Goal: Task Accomplishment & Management: Manage account settings

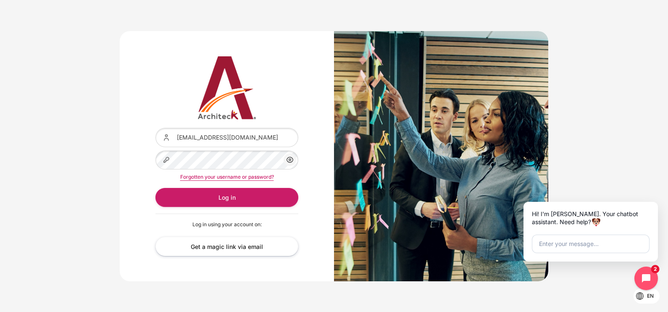
click at [28, 140] on div "Username or email [EMAIL_ADDRESS][DOMAIN_NAME] Password Show/Hide Password Forg…" at bounding box center [334, 155] width 668 height 275
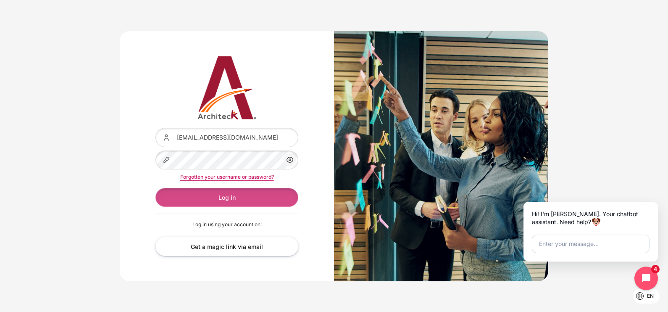
click at [267, 194] on button "Log in" at bounding box center [227, 197] width 143 height 19
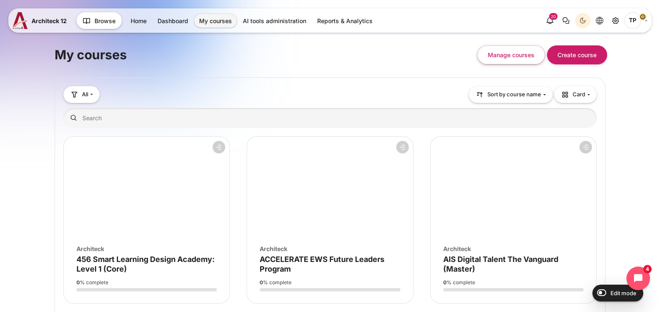
drag, startPoint x: 617, startPoint y: 174, endPoint x: 612, endPoint y: 174, distance: 4.6
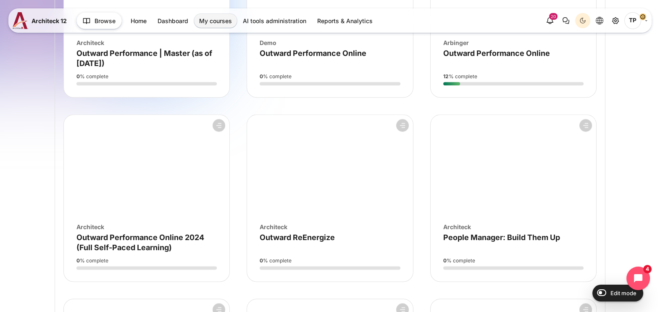
scroll to position [1313, 0]
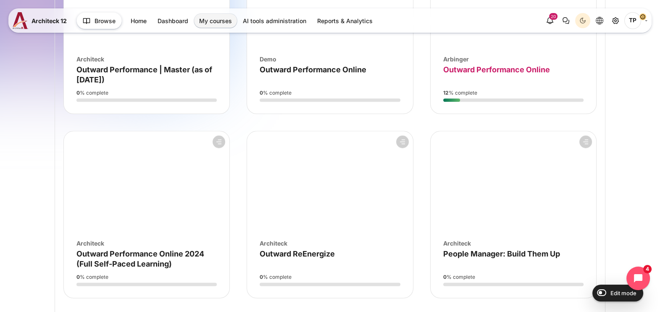
click at [462, 74] on span "Outward Performance Online" at bounding box center [496, 69] width 107 height 9
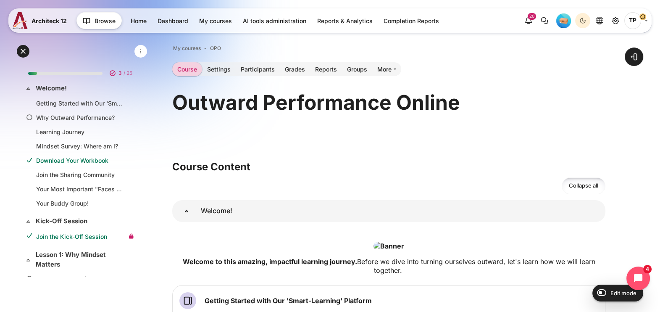
click at [61, 236] on link "Join the Kick-Off Session" at bounding box center [80, 236] width 88 height 9
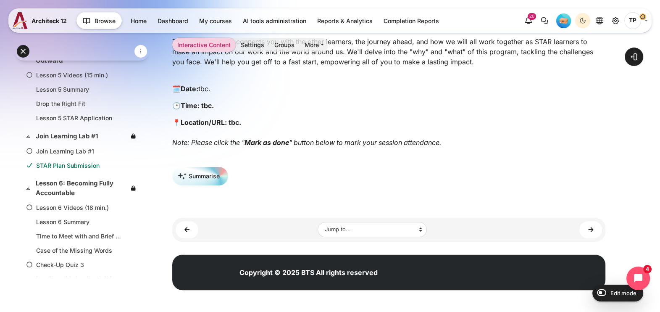
scroll to position [591, 0]
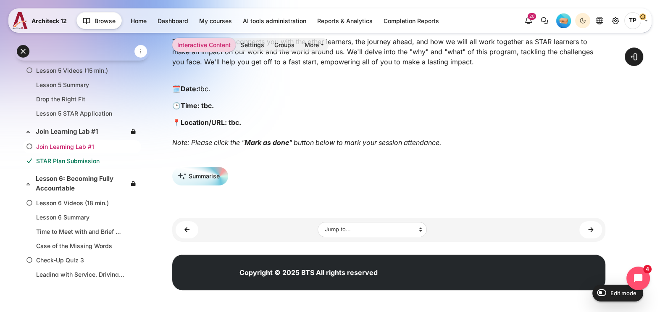
click at [68, 142] on link "Join Learning Lab #1" at bounding box center [80, 146] width 88 height 9
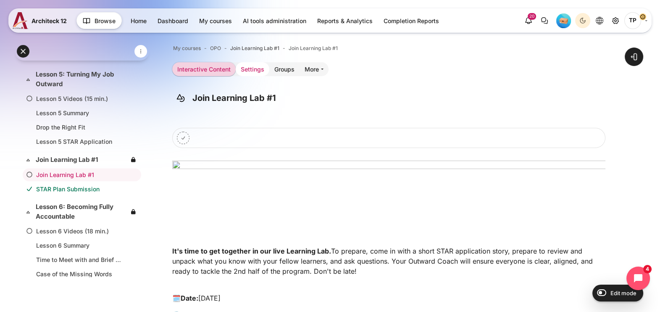
click at [246, 71] on link "Settings" at bounding box center [253, 69] width 34 height 14
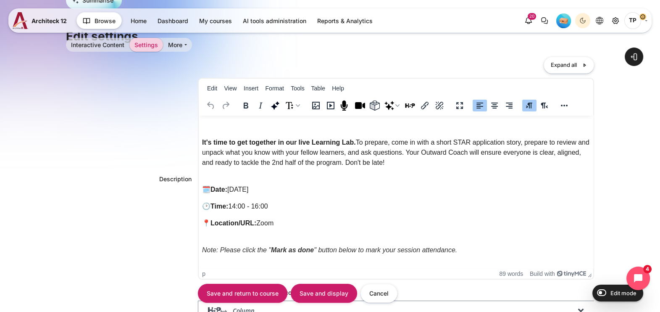
scroll to position [78, 0]
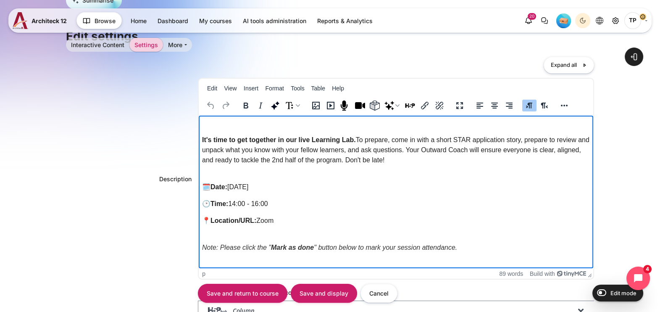
drag, startPoint x: 230, startPoint y: 185, endPoint x: 335, endPoint y: 185, distance: 105.9
click at [335, 185] on p "🗓️Date: 23 April 2025" at bounding box center [396, 187] width 388 height 10
drag, startPoint x: 233, startPoint y: 204, endPoint x: 291, endPoint y: 203, distance: 58.0
click at [291, 203] on p "🕑Time: 14:00 - 16:00" at bounding box center [396, 204] width 388 height 10
click at [232, 201] on strong "🕑Time: tbc." at bounding box center [222, 203] width 40 height 7
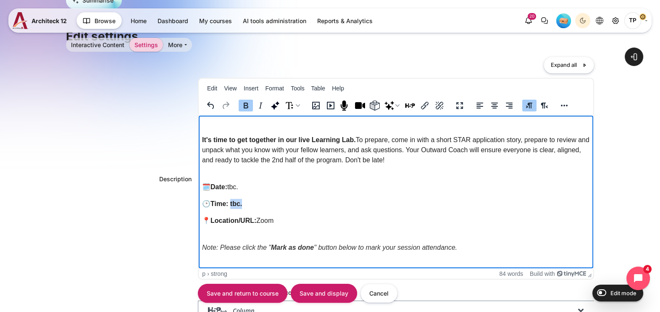
drag, startPoint x: 231, startPoint y: 201, endPoint x: 253, endPoint y: 203, distance: 21.9
click at [253, 203] on p "🕑Time: tbc." at bounding box center [396, 204] width 388 height 10
click at [245, 111] on div "Content" at bounding box center [269, 105] width 70 height 16
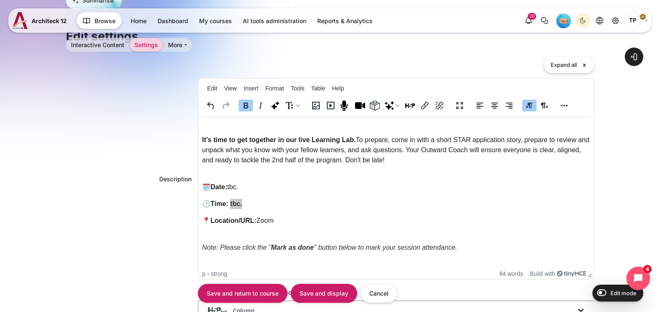
click at [245, 109] on icon "Bold" at bounding box center [246, 105] width 10 height 10
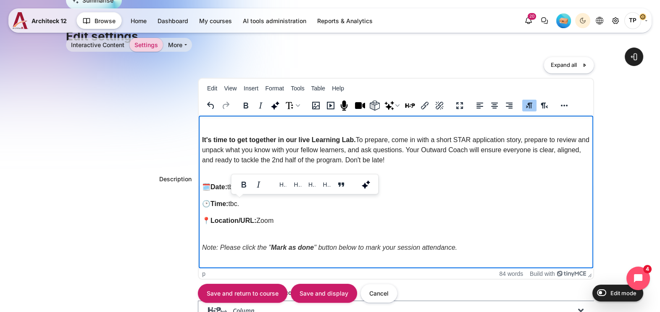
click at [261, 220] on p "📍Location/URL: Zoom" at bounding box center [396, 221] width 388 height 10
drag, startPoint x: 259, startPoint y: 222, endPoint x: 321, endPoint y: 217, distance: 61.9
click at [322, 219] on p "📍Location/URL: Zoom" at bounding box center [396, 221] width 388 height 10
click at [310, 290] on input "Save and display" at bounding box center [324, 293] width 66 height 19
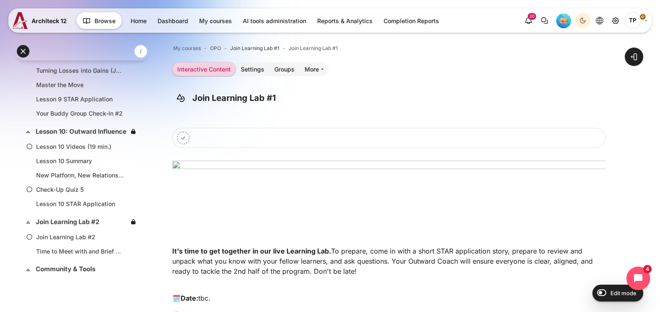
scroll to position [1088, 0]
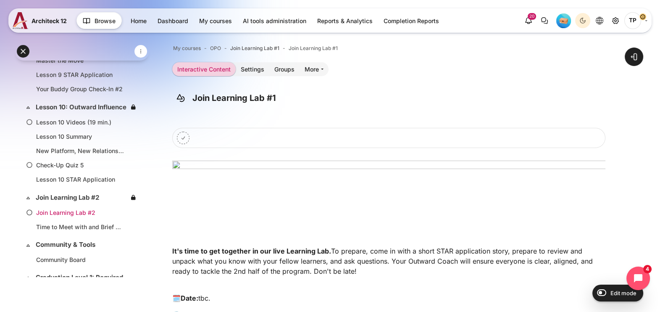
click at [81, 213] on link "Join Learning Lab #2" at bounding box center [80, 212] width 88 height 9
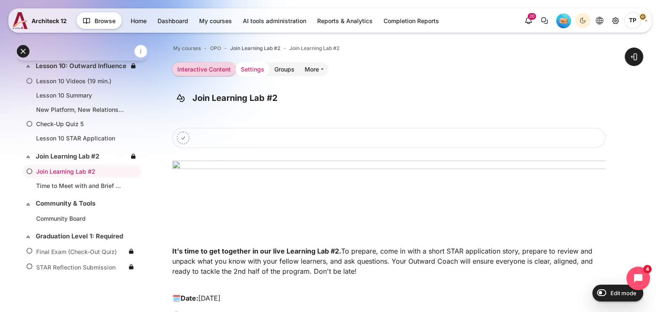
click at [248, 70] on link "Settings" at bounding box center [253, 69] width 34 height 14
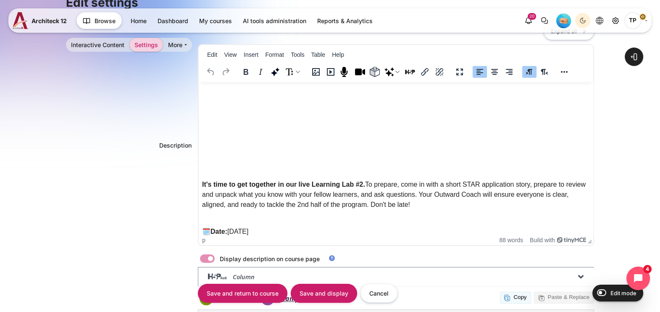
scroll to position [92, 0]
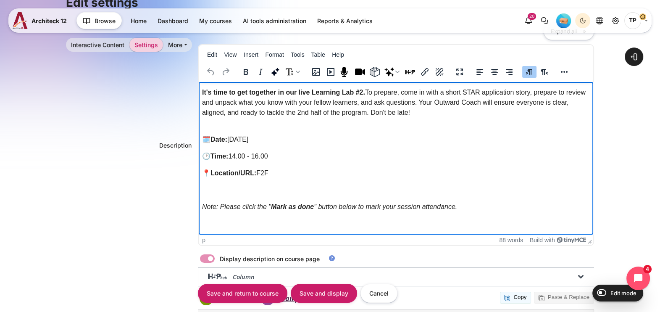
drag, startPoint x: 232, startPoint y: 139, endPoint x: 298, endPoint y: 137, distance: 65.6
click at [298, 137] on p "🗓️Date: 5 May 2025" at bounding box center [396, 140] width 388 height 10
drag, startPoint x: 234, startPoint y: 158, endPoint x: 401, endPoint y: 152, distance: 167.0
click at [401, 156] on p "🕑Time: 14.00 - 16.00" at bounding box center [396, 156] width 388 height 10
drag, startPoint x: 261, startPoint y: 174, endPoint x: 318, endPoint y: 177, distance: 57.3
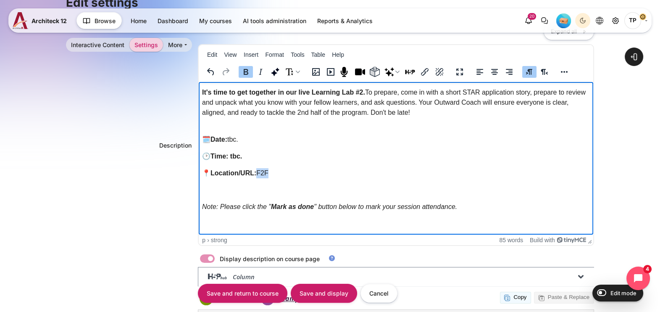
click at [317, 176] on p "📍Location/URL: F2F" at bounding box center [396, 173] width 388 height 10
drag, startPoint x: 231, startPoint y: 153, endPoint x: 274, endPoint y: 156, distance: 43.8
click at [274, 156] on p "🕑Time: tbc." at bounding box center [396, 156] width 388 height 10
click at [245, 74] on icon "Bold" at bounding box center [246, 72] width 5 height 6
click at [275, 184] on body "It's time to get together in our live Learning Lab #2. To prepare, come in with…" at bounding box center [396, 110] width 388 height 235
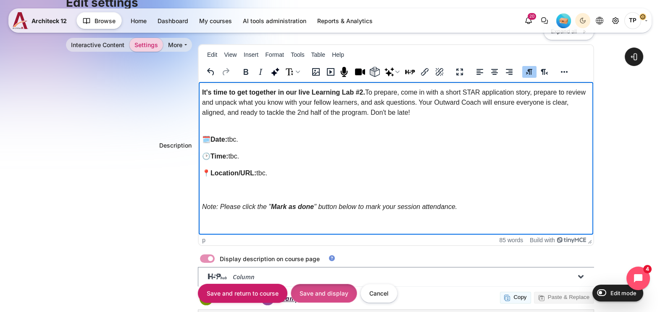
click at [307, 288] on input "Save and display" at bounding box center [324, 293] width 66 height 19
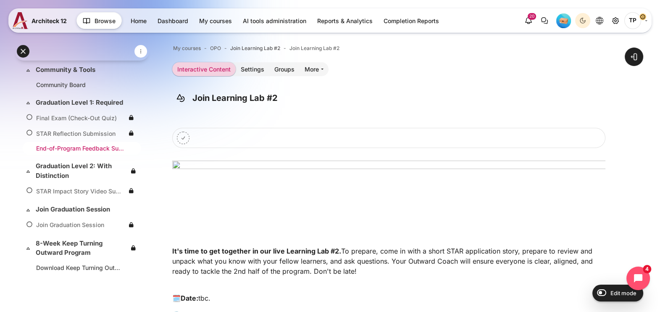
scroll to position [1287, 0]
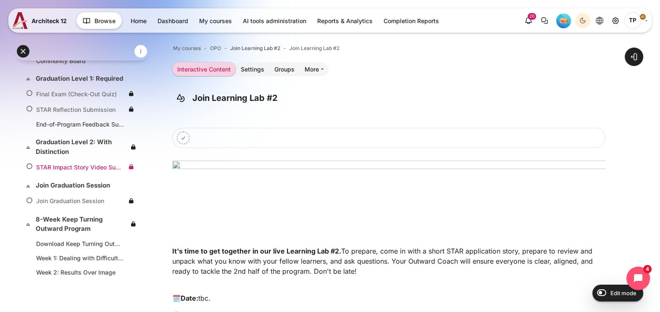
click at [63, 174] on li "STAR Impact Story Video Submission" at bounding box center [82, 167] width 119 height 14
click at [57, 205] on link "Join Graduation Session" at bounding box center [80, 200] width 88 height 9
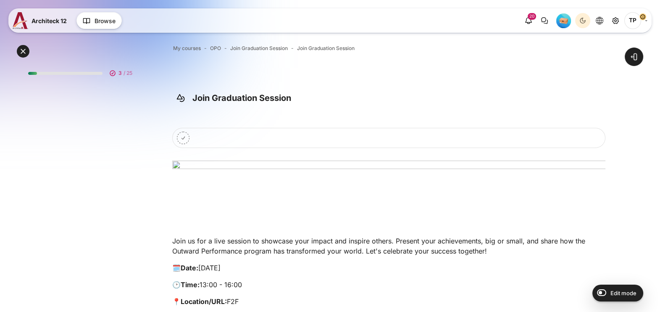
scroll to position [1324, 0]
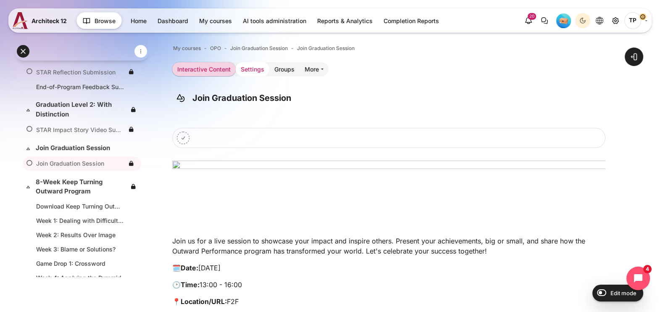
click at [244, 69] on link "Settings" at bounding box center [253, 69] width 34 height 14
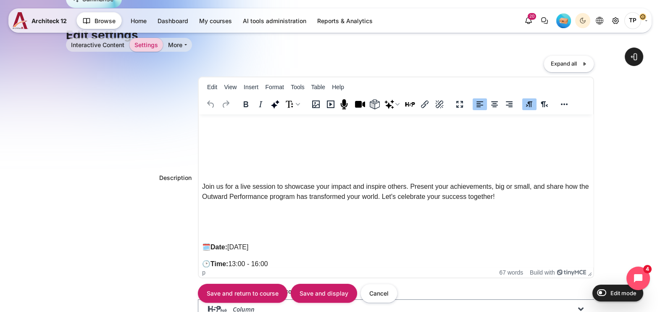
scroll to position [78, 0]
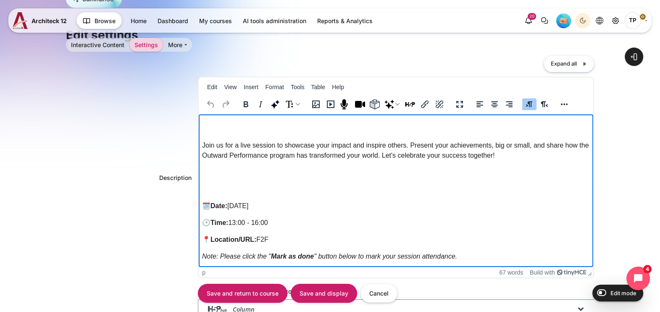
drag, startPoint x: 231, startPoint y: 202, endPoint x: 285, endPoint y: 203, distance: 53.4
click at [285, 203] on p "🗓️Date: 21 June 2025" at bounding box center [396, 206] width 388 height 10
drag, startPoint x: 232, startPoint y: 222, endPoint x: 328, endPoint y: 222, distance: 95.4
click at [328, 222] on p "🕑Time: 13:00 - 16:00" at bounding box center [396, 223] width 388 height 10
drag, startPoint x: 259, startPoint y: 239, endPoint x: 285, endPoint y: 238, distance: 26.1
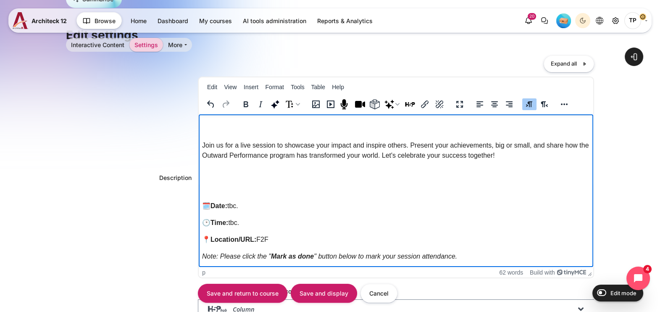
click at [285, 238] on p "📍Location/URL: F2F" at bounding box center [396, 240] width 388 height 10
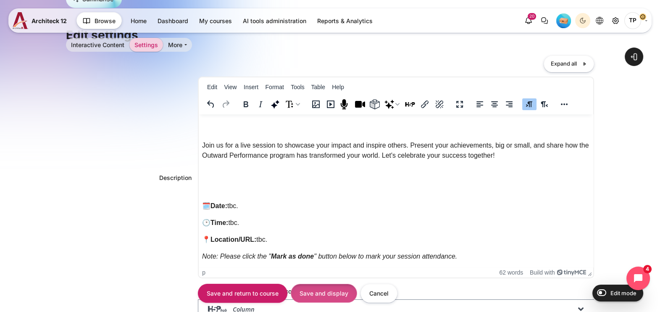
click at [329, 293] on input "Save and display" at bounding box center [324, 293] width 66 height 19
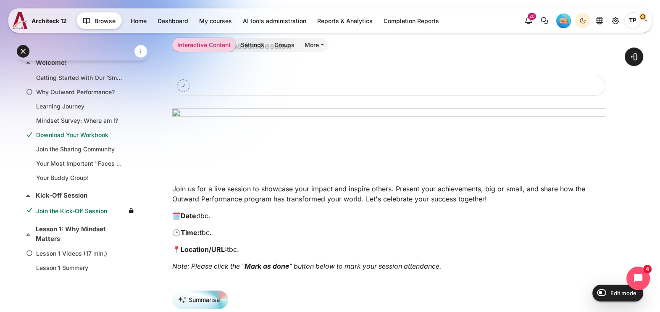
scroll to position [11, 0]
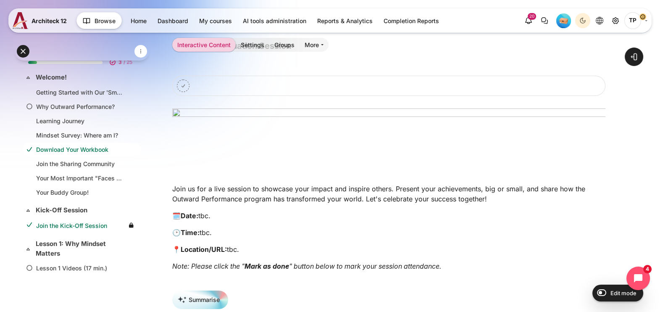
click at [59, 145] on link "Download Your Workbook" at bounding box center [80, 149] width 88 height 9
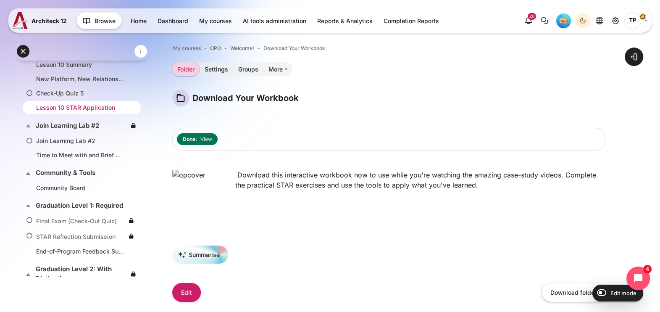
scroll to position [1208, 0]
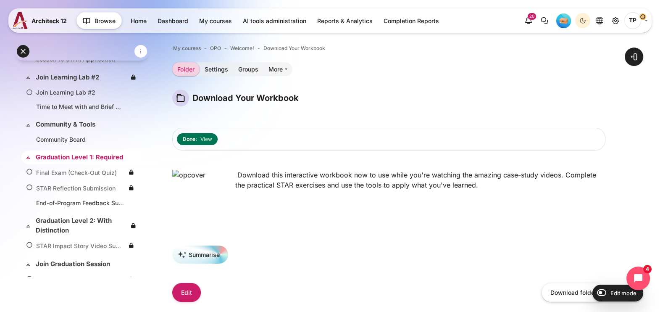
click at [64, 160] on link "Graduation Level 1: Required" at bounding box center [81, 158] width 91 height 10
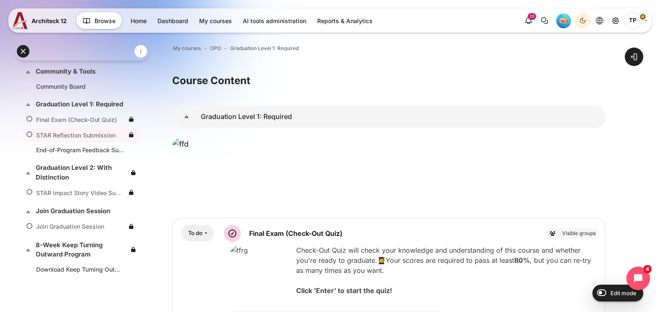
scroll to position [313, 0]
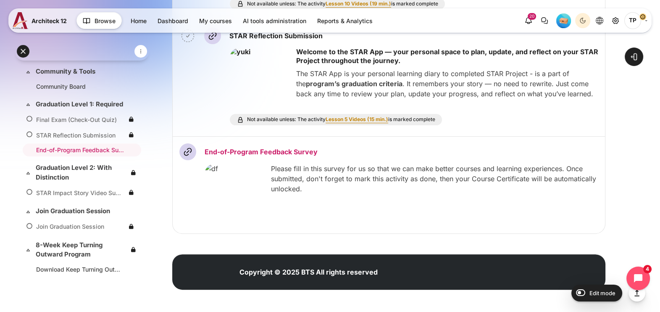
click at [263, 156] on link "End-of-Program Feedback Survey URL" at bounding box center [261, 152] width 113 height 8
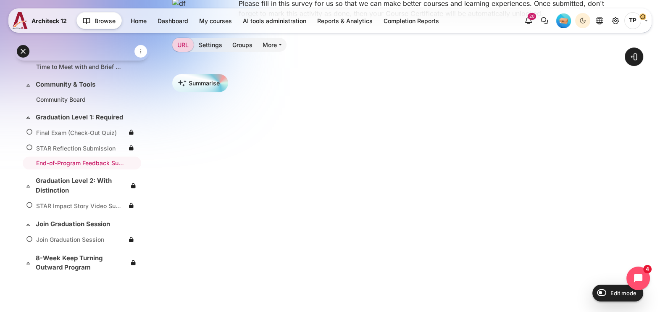
scroll to position [127, 0]
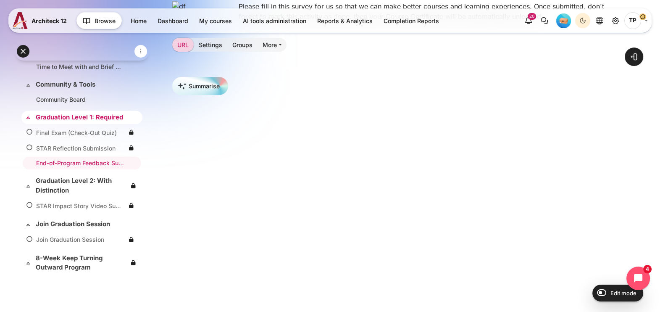
click at [78, 118] on link "Graduation Level 1: Required" at bounding box center [81, 118] width 91 height 10
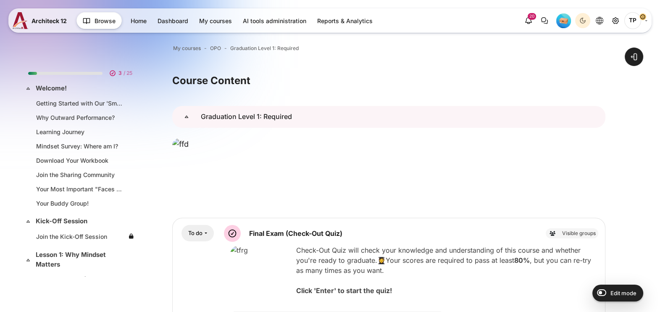
scroll to position [1261, 0]
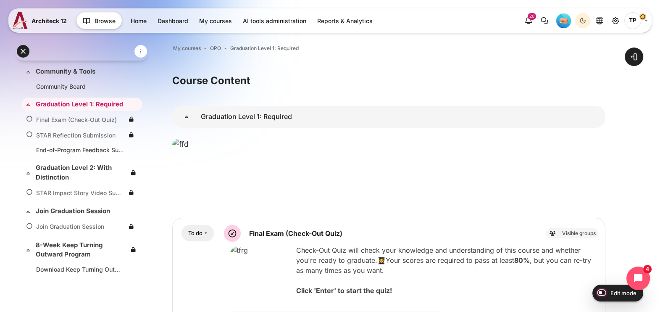
click at [602, 292] on input "Edit mode" at bounding box center [600, 292] width 15 height 8
checkbox input "true"
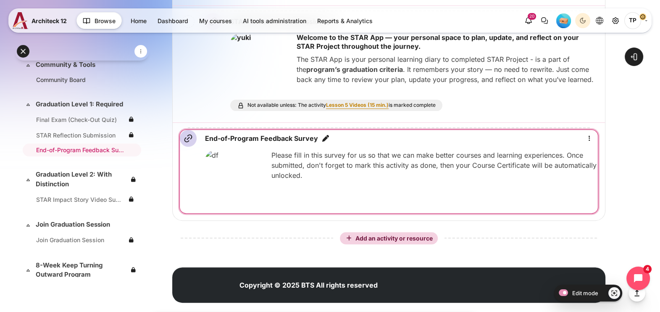
scroll to position [341, 0]
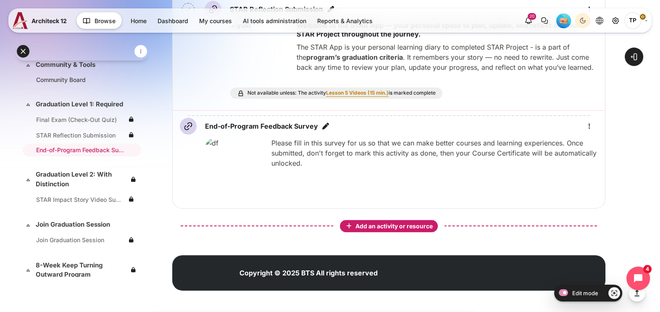
click at [381, 220] on button "Add an activity or resource" at bounding box center [389, 226] width 98 height 12
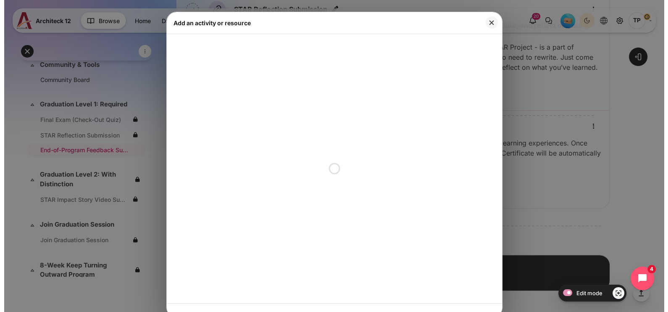
scroll to position [5, 0]
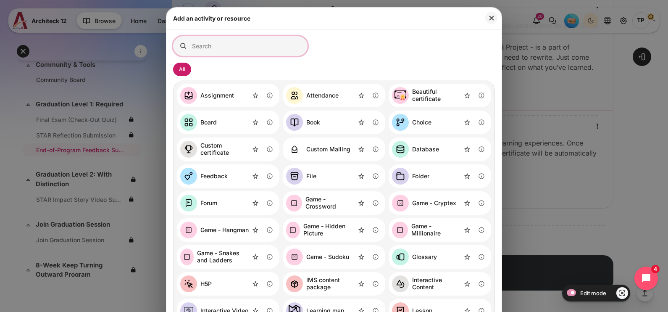
click at [224, 46] on input "Search for activities by name or description" at bounding box center [240, 46] width 135 height 20
type input "แ"
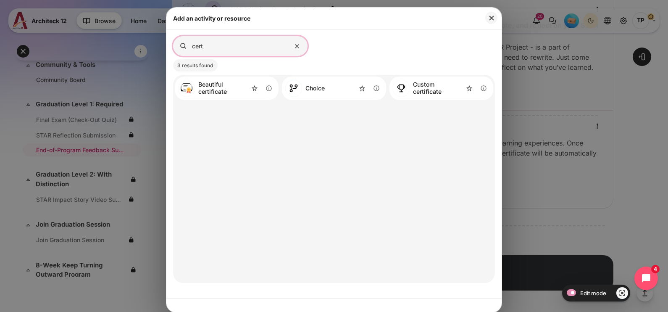
type input "cert"
click at [268, 90] on button "Information about the Beautiful certificate activity" at bounding box center [269, 88] width 13 height 13
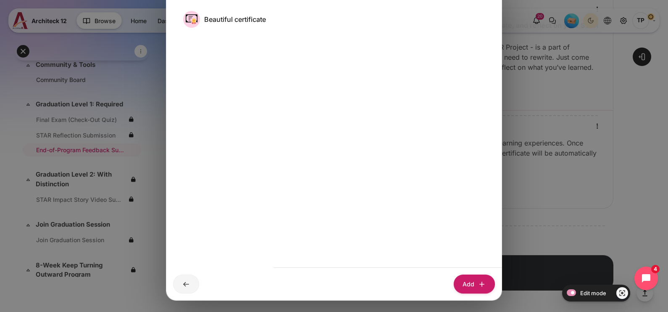
click at [186, 288] on button at bounding box center [186, 283] width 26 height 19
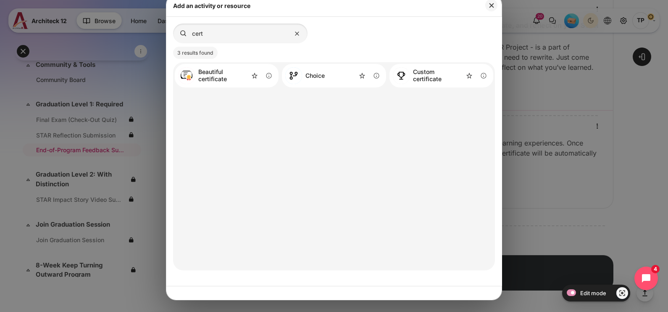
scroll to position [17, 0]
click at [213, 74] on div "Beautiful certificate" at bounding box center [223, 76] width 50 height 14
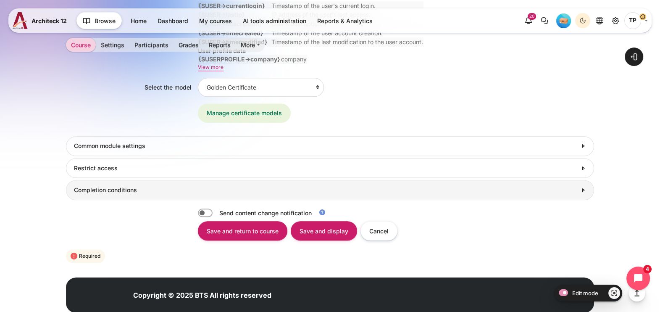
scroll to position [1104, 0]
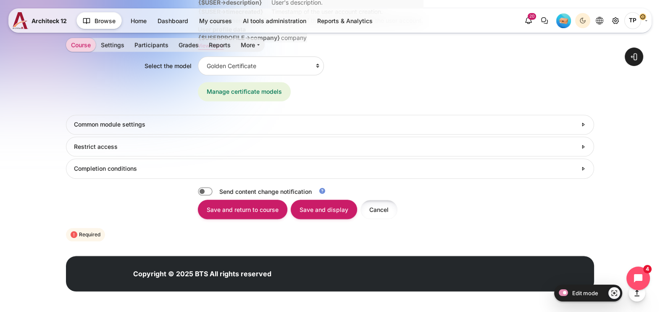
click at [383, 211] on input "Cancel" at bounding box center [379, 209] width 37 height 19
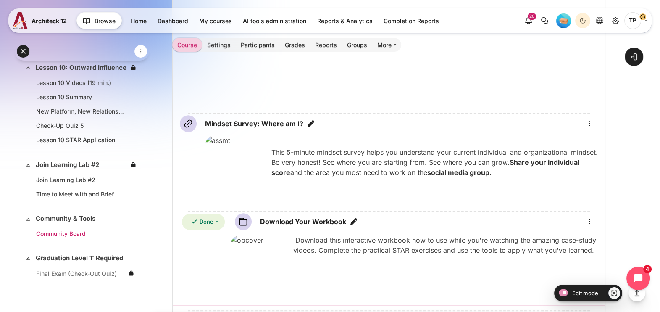
scroll to position [1313, 0]
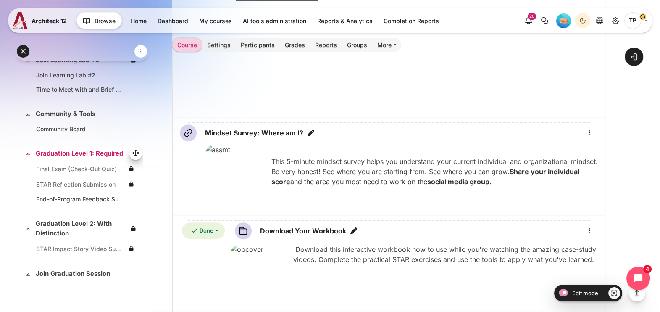
click at [66, 149] on link "Graduation Level 1: Required" at bounding box center [81, 154] width 91 height 10
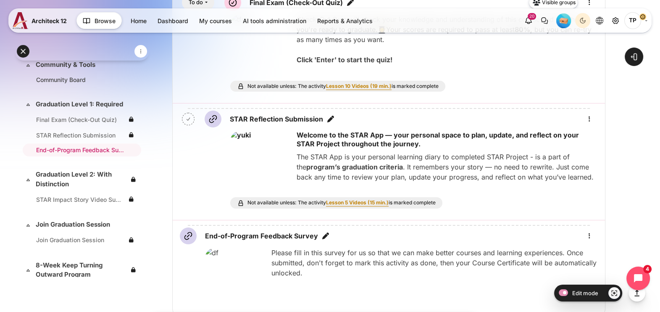
scroll to position [341, 0]
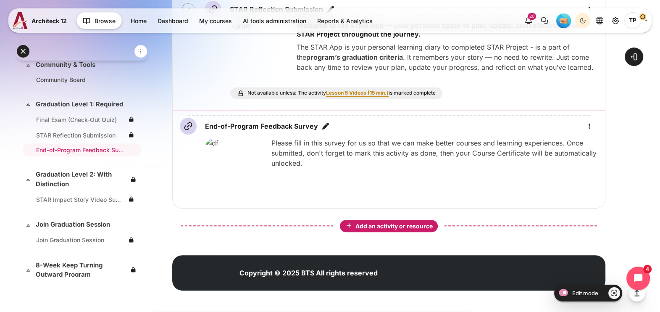
click at [405, 226] on span "Add an activity or resource" at bounding box center [395, 225] width 79 height 7
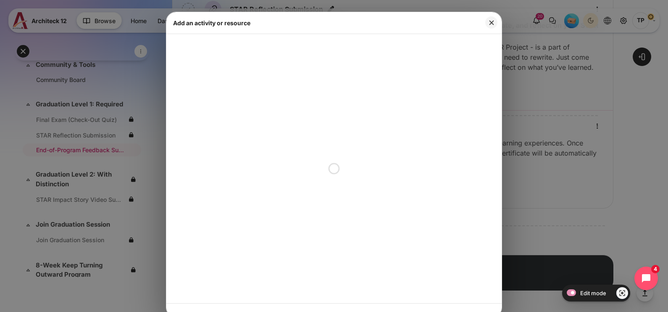
scroll to position [5, 0]
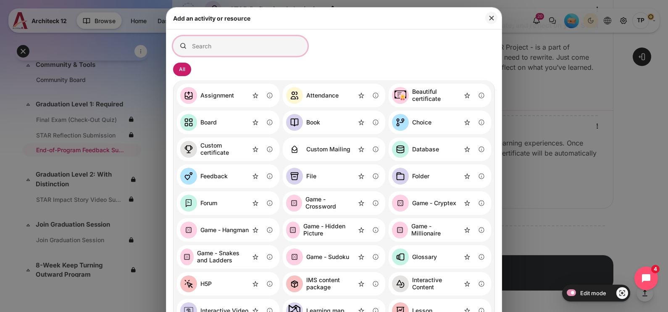
click at [269, 48] on input "Search for activities by name or description" at bounding box center [240, 46] width 135 height 20
type input "v"
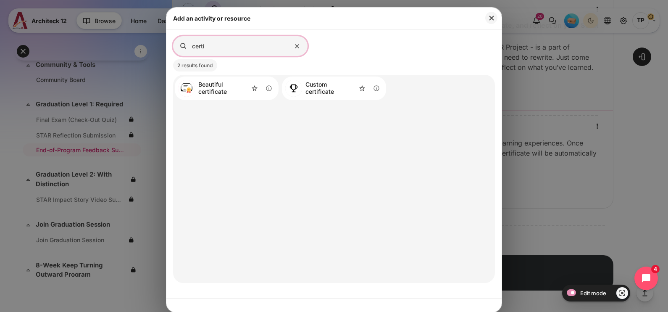
type input "certi"
click at [301, 90] on link "Custom certificate" at bounding box center [320, 88] width 70 height 17
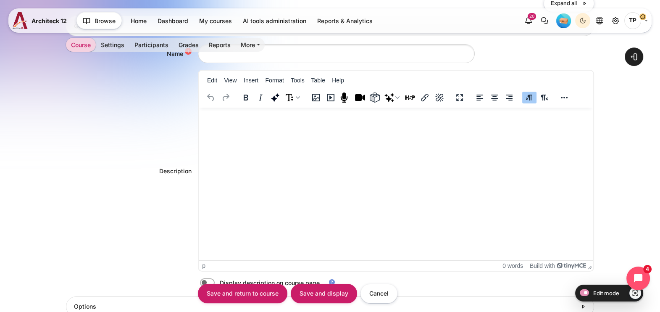
scroll to position [362, 0]
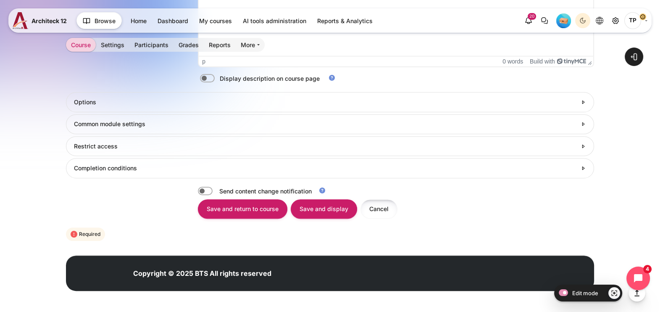
click at [378, 208] on input "Cancel" at bounding box center [379, 208] width 37 height 19
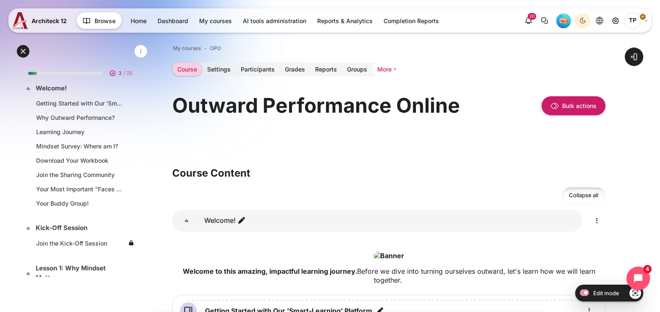
click at [391, 67] on link "More" at bounding box center [386, 69] width 29 height 14
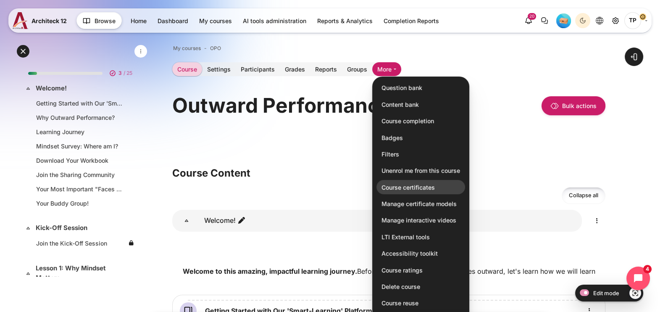
click at [431, 186] on link "Course certificates" at bounding box center [421, 187] width 89 height 14
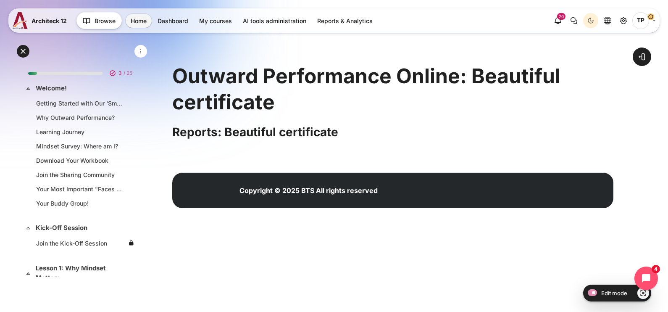
click at [290, 130] on h2 "Reports: Beautiful certificate" at bounding box center [392, 131] width 441 height 15
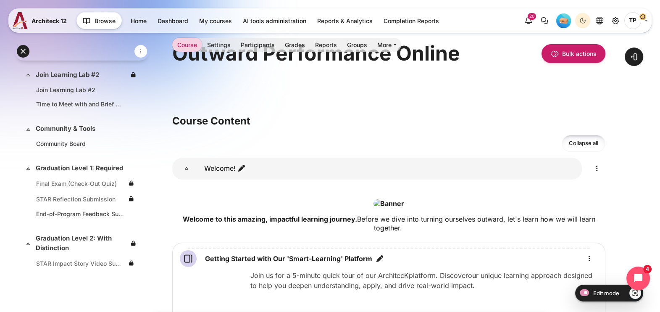
scroll to position [1261, 0]
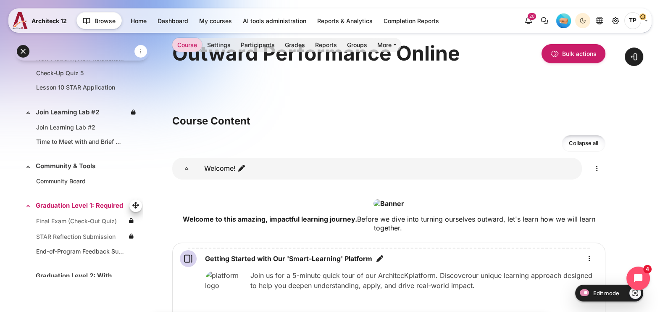
click at [60, 199] on div "Expand Collapse Graduation Level 1: Required Highlighted" at bounding box center [81, 206] width 121 height 14
click at [58, 206] on link "Graduation Level 1: Required" at bounding box center [81, 206] width 91 height 10
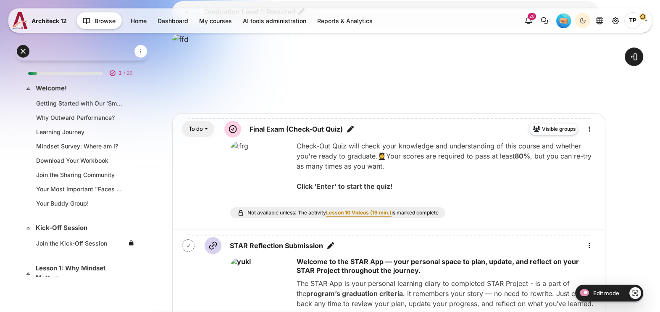
scroll to position [341, 0]
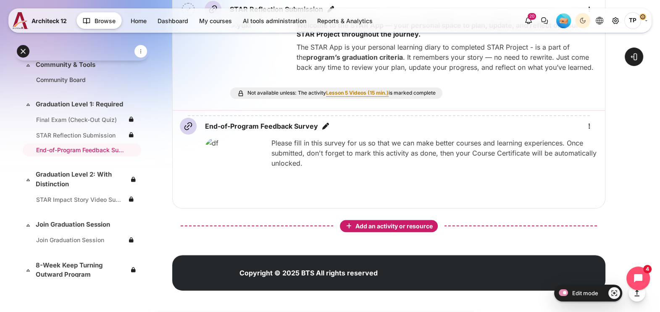
click at [380, 222] on span "Add an activity or resource" at bounding box center [395, 225] width 79 height 7
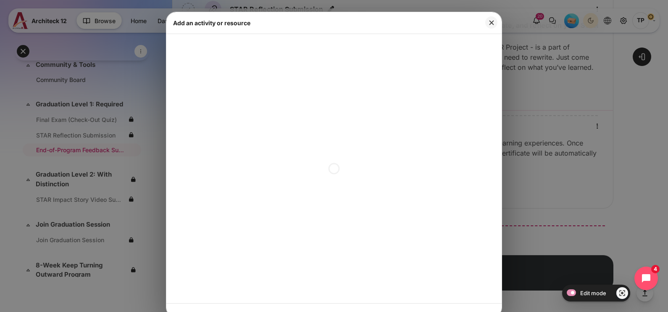
scroll to position [5, 0]
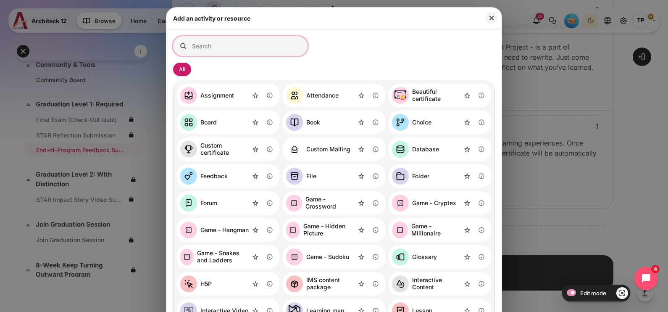
click at [214, 47] on input "Search for activities by name or description" at bounding box center [240, 46] width 135 height 20
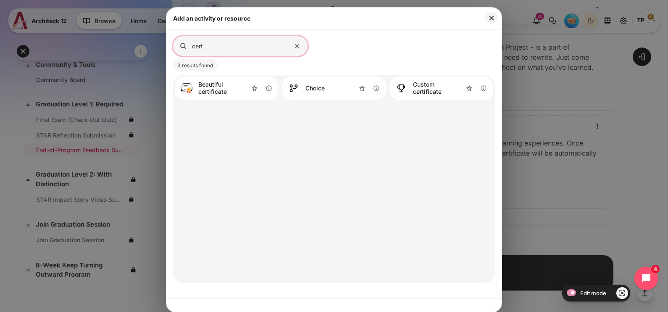
type input "cert"
click at [639, 132] on div "Add an activity or resource Search for activities by name or description cert C…" at bounding box center [334, 156] width 668 height 312
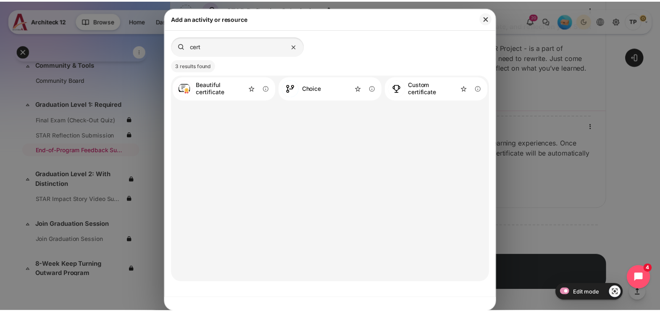
scroll to position [341, 0]
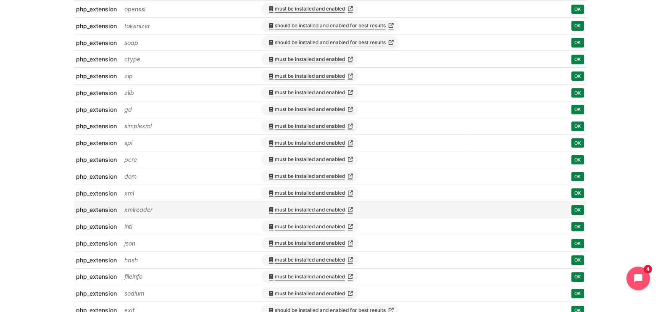
scroll to position [420, 0]
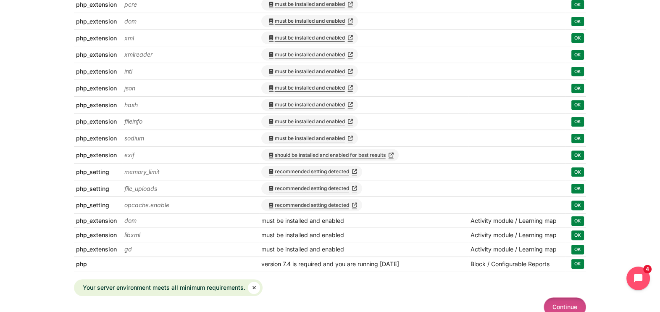
click at [560, 299] on button "Continue" at bounding box center [565, 306] width 42 height 19
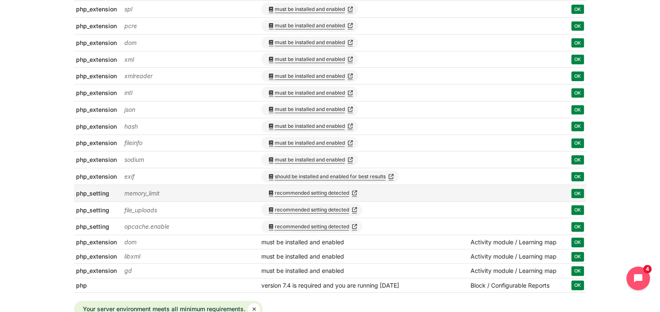
scroll to position [100, 0]
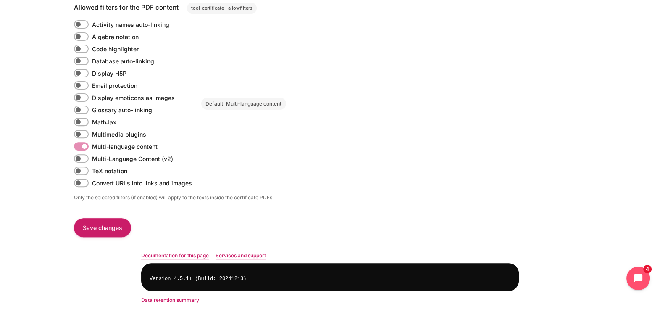
scroll to position [393, 0]
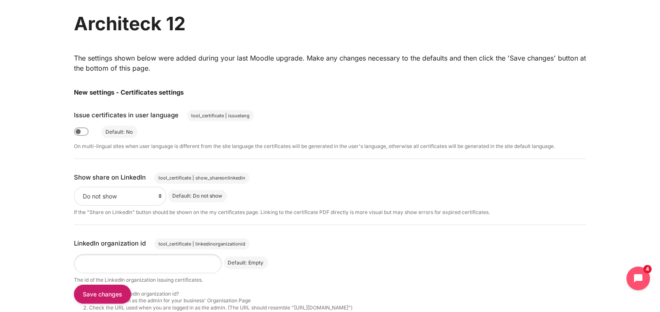
scroll to position [0, 0]
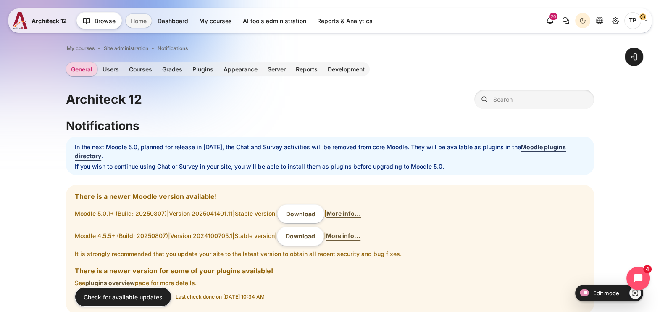
click at [145, 25] on link "Home" at bounding box center [139, 21] width 26 height 14
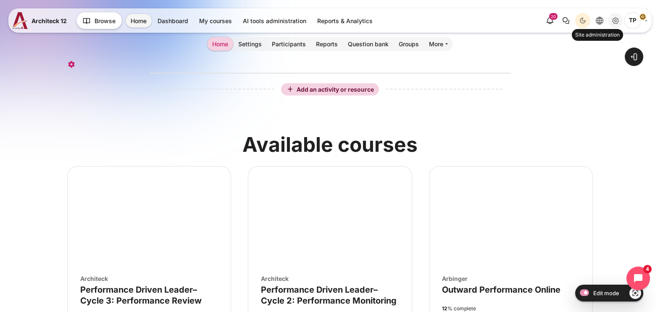
click at [609, 21] on link "Site administration" at bounding box center [615, 20] width 15 height 15
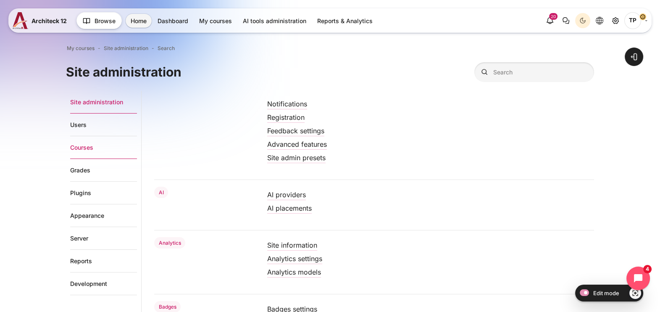
click at [77, 145] on link "Courses" at bounding box center [103, 147] width 67 height 23
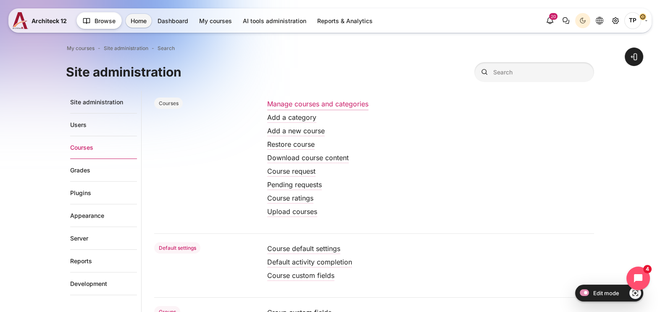
click at [274, 104] on link "Manage courses and categories" at bounding box center [317, 104] width 101 height 8
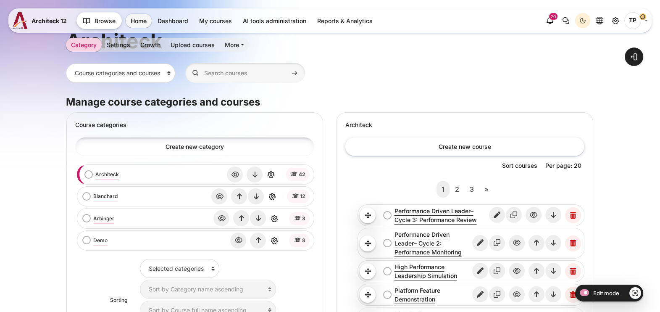
scroll to position [158, 0]
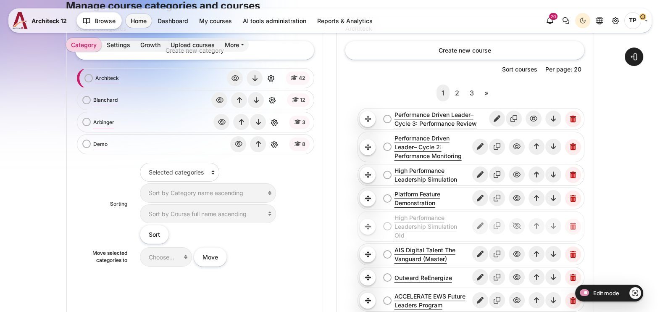
click at [97, 124] on link "Arbinger" at bounding box center [103, 123] width 21 height 8
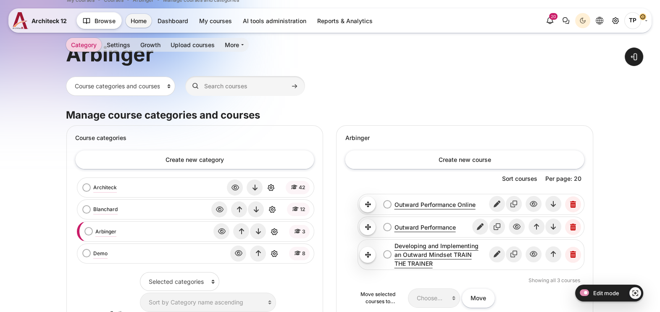
scroll to position [42, 0]
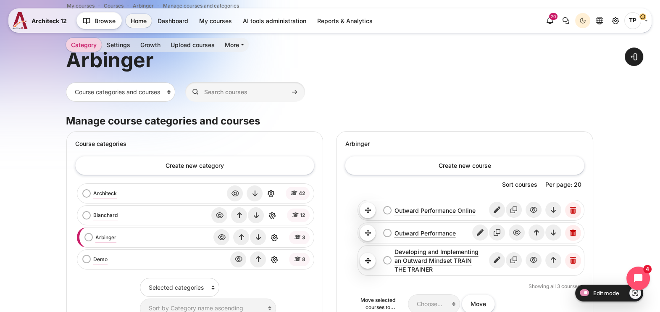
click at [383, 229] on label "Outward Performance bulk action selection" at bounding box center [383, 229] width 0 height 0
click at [385, 230] on input "Outward Performance bulk action selection" at bounding box center [384, 232] width 8 height 9
checkbox input "true"
click at [82, 189] on label "Architeck bulk action selection" at bounding box center [82, 189] width 0 height 0
click at [86, 193] on input "Architeck bulk action selection" at bounding box center [83, 193] width 8 height 9
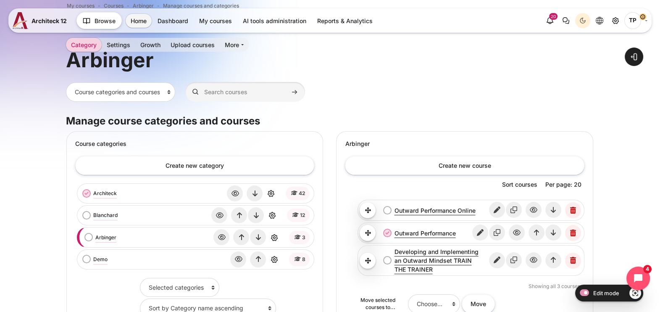
click at [88, 193] on div "Architeck bulk action selection" at bounding box center [85, 193] width 13 height 9
click at [82, 189] on label "Architeck bulk action selection" at bounding box center [82, 189] width 0 height 0
click at [86, 192] on input "Architeck bulk action selection" at bounding box center [83, 193] width 8 height 9
checkbox input "false"
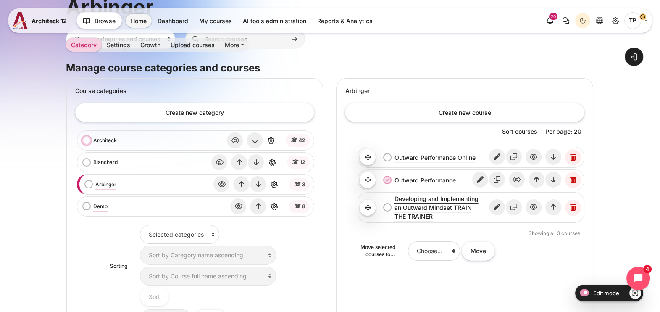
scroll to position [148, 0]
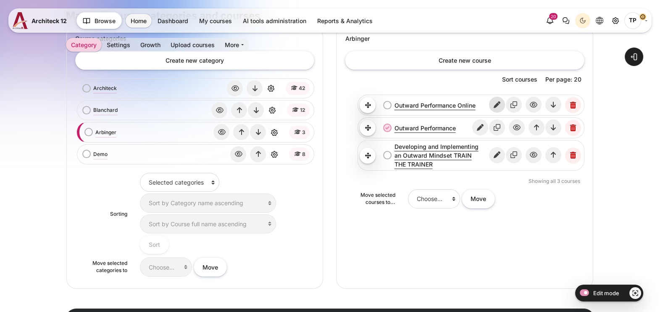
click at [501, 105] on icon "Edit" at bounding box center [497, 105] width 16 height 16
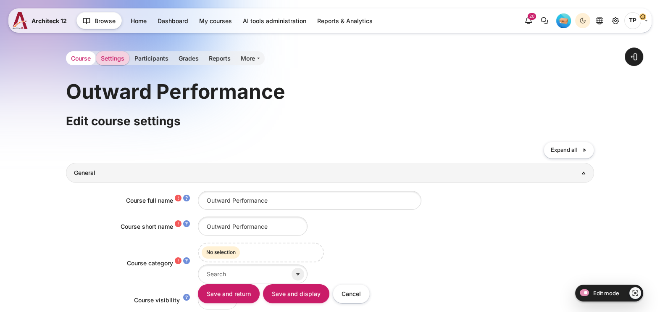
click at [71, 59] on link "Course" at bounding box center [81, 58] width 30 height 14
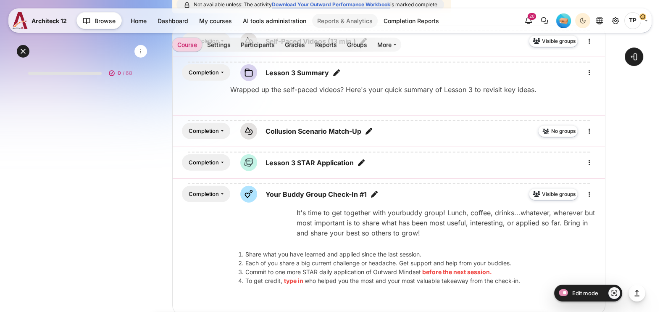
scroll to position [2849, 0]
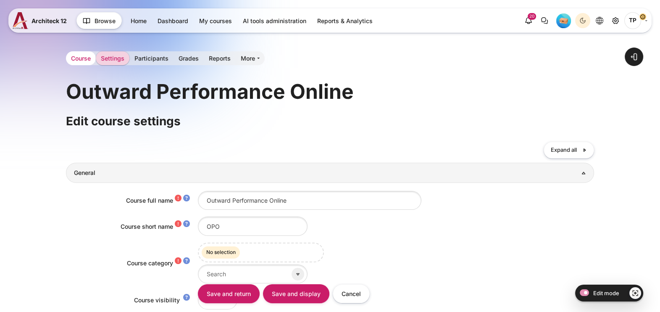
click at [81, 58] on link "Course" at bounding box center [81, 58] width 30 height 14
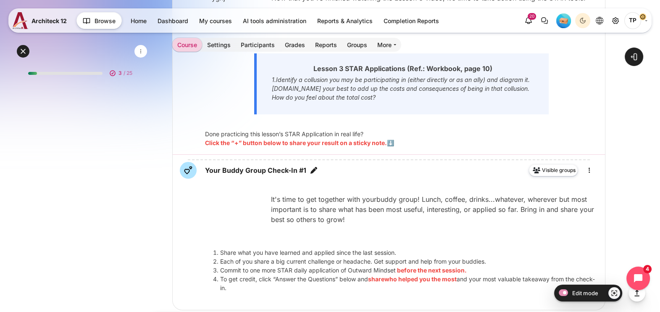
scroll to position [4844, 0]
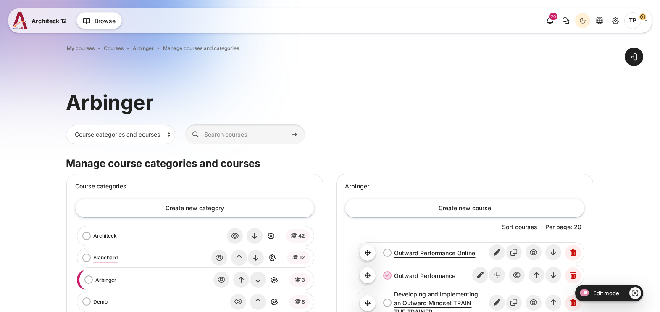
scroll to position [148, 0]
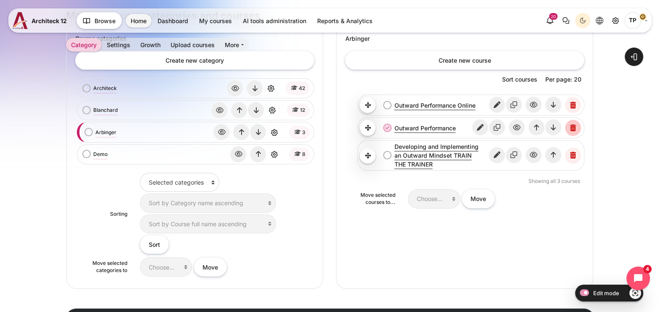
click at [572, 127] on icon "Delete" at bounding box center [573, 128] width 16 height 16
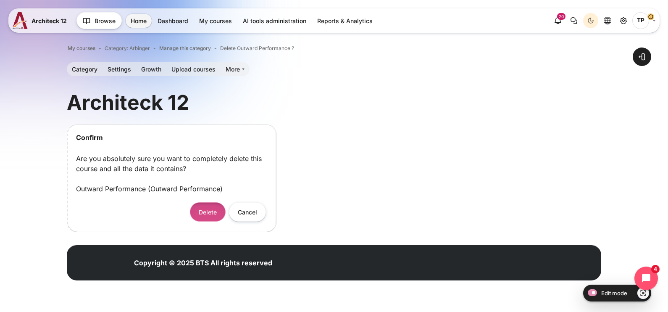
click at [216, 209] on button "Delete" at bounding box center [208, 211] width 36 height 19
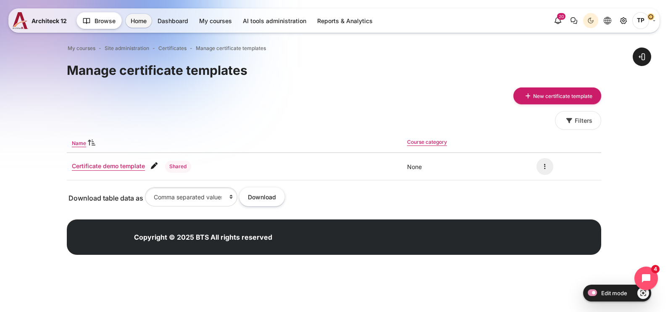
click at [18, 166] on div "Open block drawer" at bounding box center [334, 150] width 668 height 253
